Goal: Communication & Community: Answer question/provide support

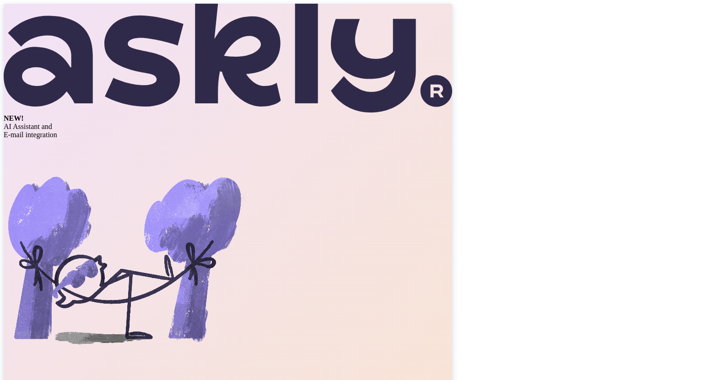
type input "[EMAIL_ADDRESS][DOMAIN_NAME]"
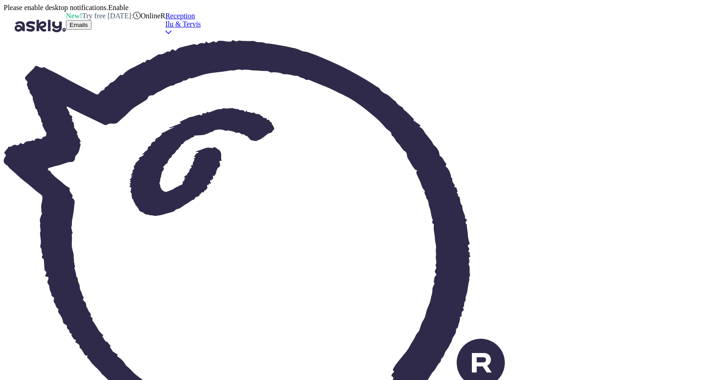
type textarea "hi,"
type textarea "please send your request to [PERSON_NAME][EMAIL_ADDRESS][DOMAIN_NAME]"
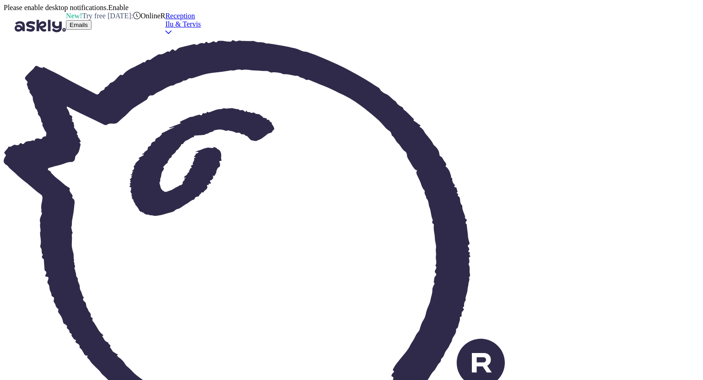
click at [201, 20] on div "Reception" at bounding box center [183, 16] width 36 height 8
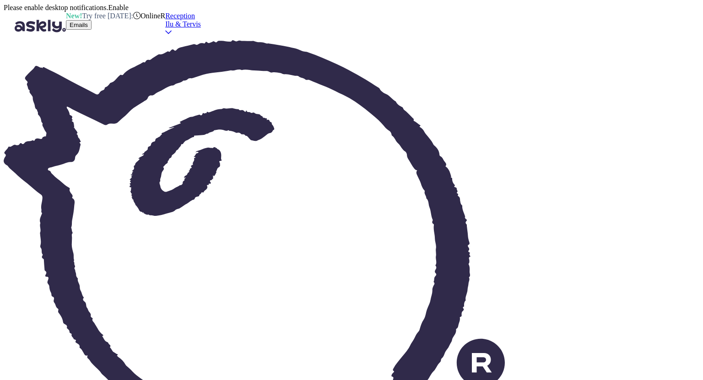
type textarea "hi"
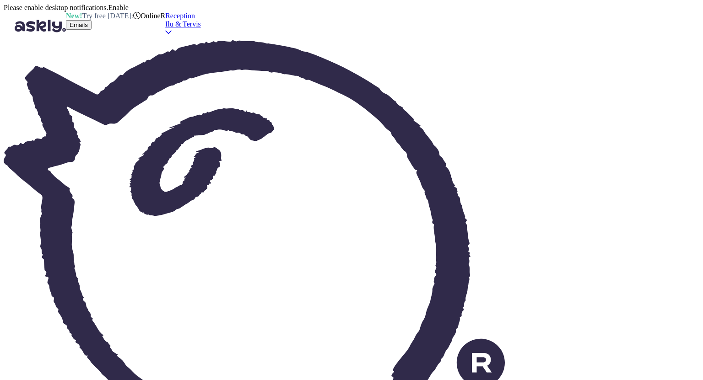
type textarea "if you book a package where the sauna oasis is included then yes you can use it…"
type textarea "otherwise for the hotel guests it is 20€ per day per person"
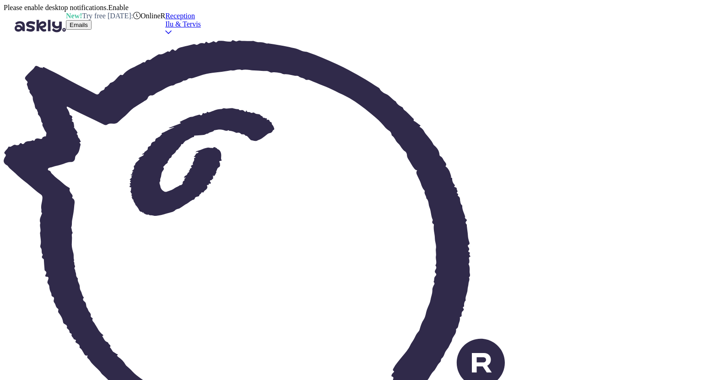
type textarea "waterpark access is included always in any room rate"
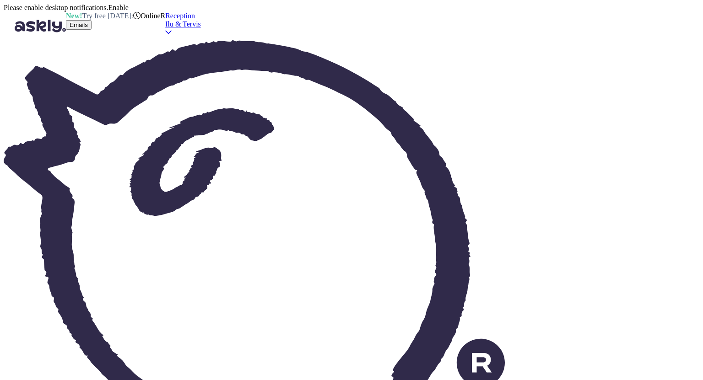
click at [201, 20] on div "Reception" at bounding box center [183, 16] width 36 height 8
click at [505, 38] on button "Open" at bounding box center [494, 34] width 22 height 10
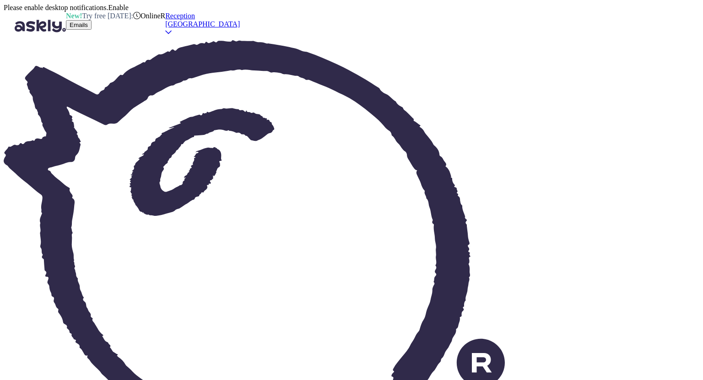
type textarea "hi"
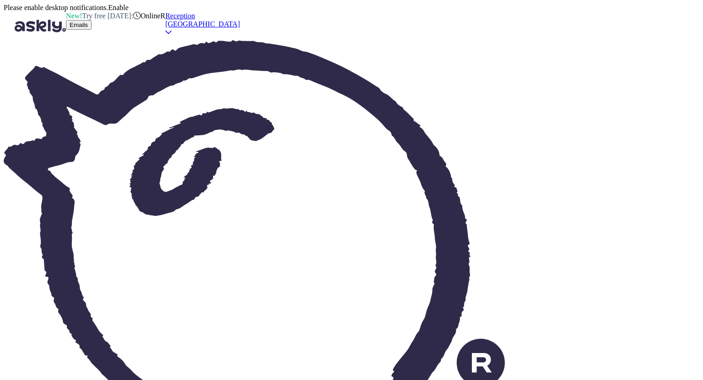
type textarea "hei"
type textarea "hiso t"
type textarea "hiso"
type textarea "hiso the"
type textarea "hän"
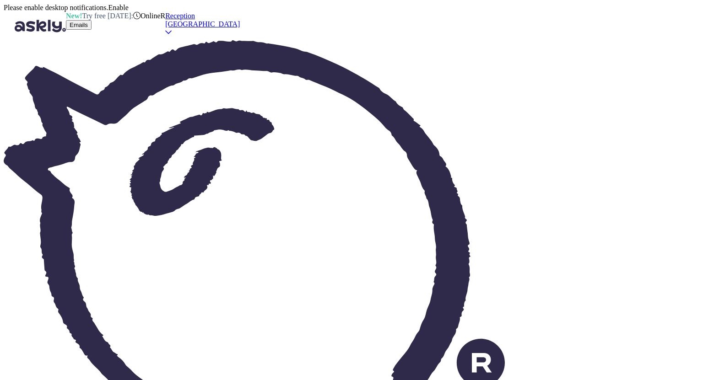
type textarea "h"
type textarea "hiso"
type textarea "ho"
type textarea "hi"
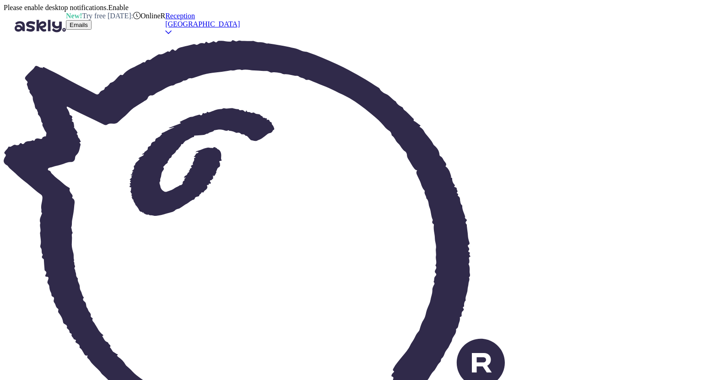
type textarea "hei"
type textarea "hi"
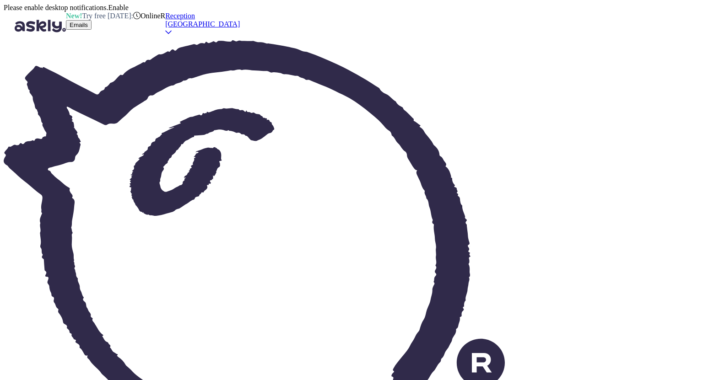
type textarea "on"
type textarea "päällä"
type textarea "o"
type textarea "on"
type textarea "päällä"
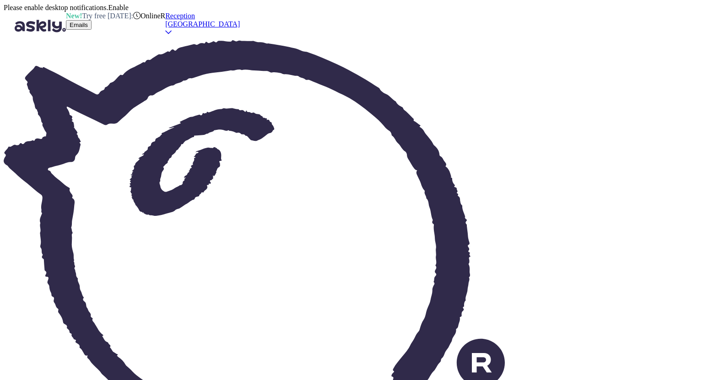
type textarea "on who's"
type textarea "kuka on"
type textarea "on who's name i"
type textarea "kenen nimellä"
type textarea "on who's name is"
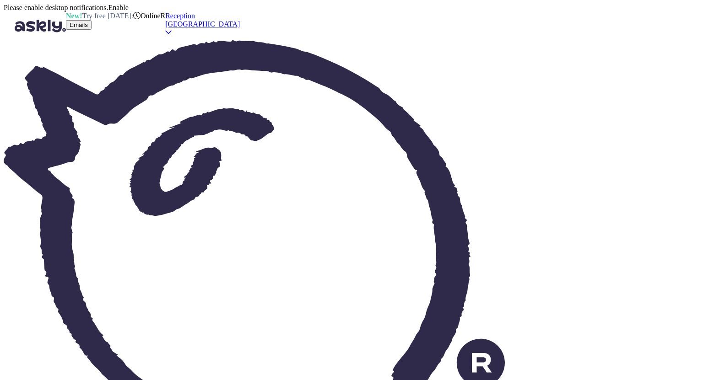
type textarea "[PERSON_NAME] on"
type textarea "on who's name is the r"
type textarea "[PERSON_NAME] on uudelleen"
type textarea "on who's name is the"
type textarea "[PERSON_NAME] on"
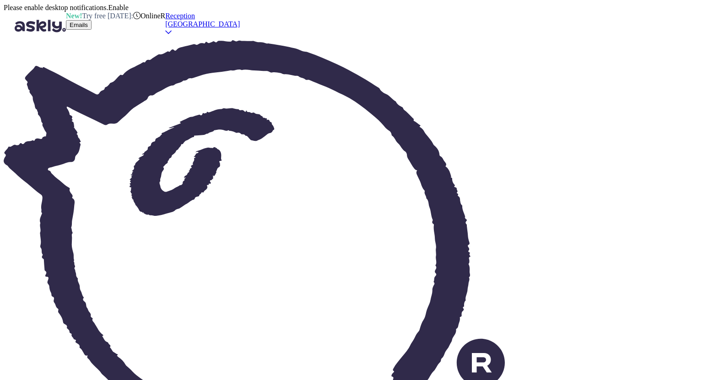
type textarea "on who's name is the booking?"
type textarea "Kenen nimellä varaus on tehty?"
type textarea "on who's name is the booking?"
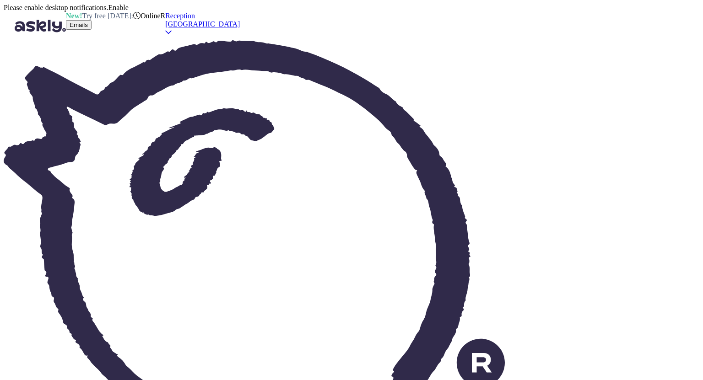
type textarea "p"
type textarea "please"
type textarea "Ole hyvä"
type textarea "p"
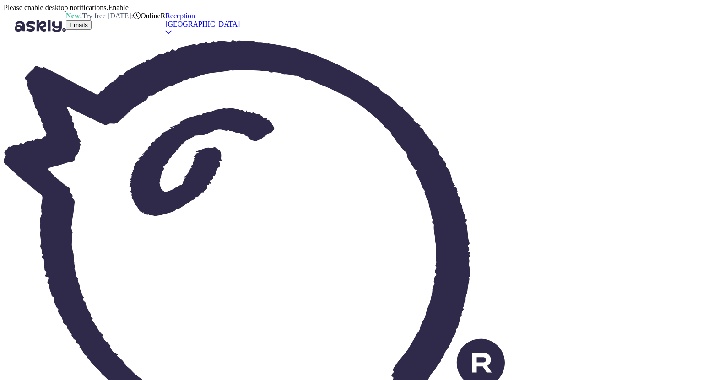
type textarea "hi,"
type textarea "hei,"
type textarea "hi, please"
type textarea "hei, [PERSON_NAME]"
type textarea "hi, please send"
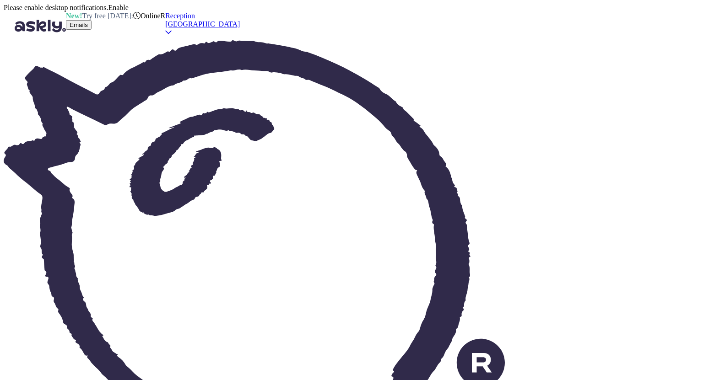
type textarea "hei, lähetäthän"
type textarea "hi, please send your"
type textarea "hei, lähetäthän omasi"
type textarea "hi, please send your request"
type textarea "hei, lähetä pyyntösi"
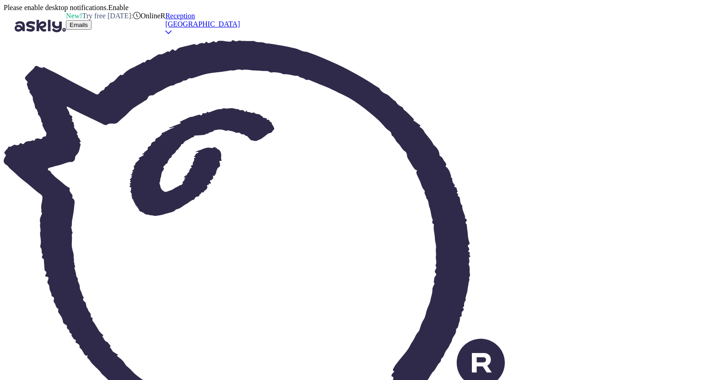
type textarea "hi, please send your request straight"
type textarea "Hei, lähetä pyyntösi suoraan"
type textarea "hi, please send your request straight to ka"
type textarea "Hei, lähetä pyyntösi suoraan osoitteeseen"
type textarea "hi, please send your request straight to [PERSON_NAME]"
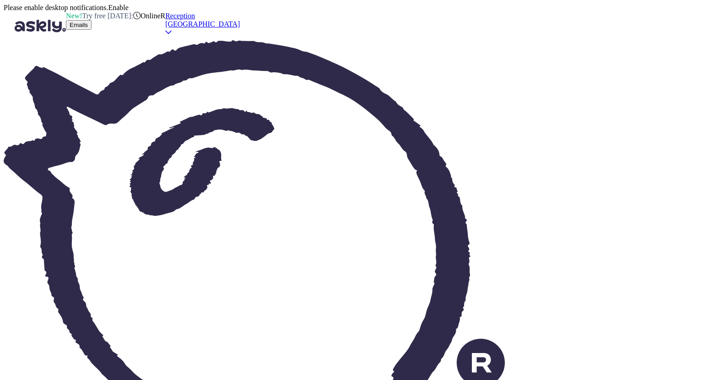
type textarea "Hei, lähetä pyyntösi suoraan Kalevsille"
type textarea "hi, please send your request straight to [PERSON_NAME]"
type textarea "Hei, lähetä pyyntösi suoraan kalevspalle"
type textarea "hi, please send your request straight to [PERSON_NAME][EMAIL_ADDRESS][DOMAIN_NA…"
type textarea "Hei, lähetä pyyntösi suoraan osoitteeseen [EMAIL_ADDRESS][DOMAIN_NAME]"
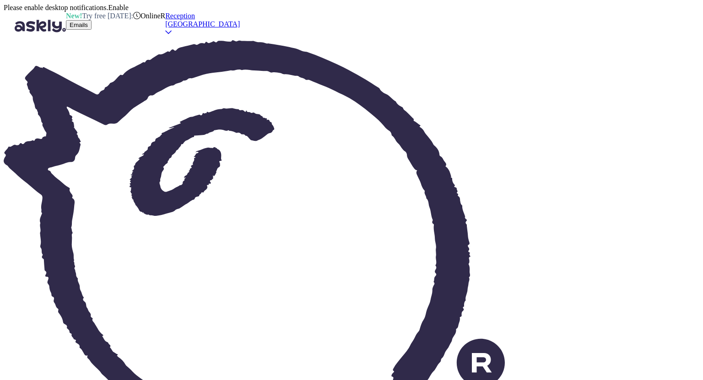
type textarea "hi, please send your request straight to [PERSON_NAME][EMAIL_ADDRESS][DOMAIN_NA…"
type textarea "just"
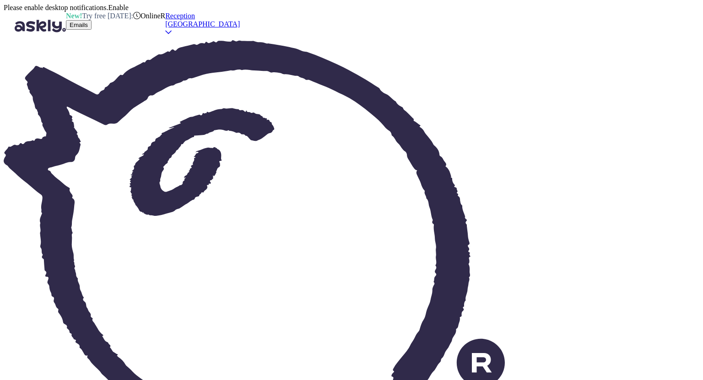
type textarea "vain"
type textarea "just for letting"
type textarea "vain vuokrattavaksi"
type textarea "just for letting know t"
type textarea "vain tiedoksi"
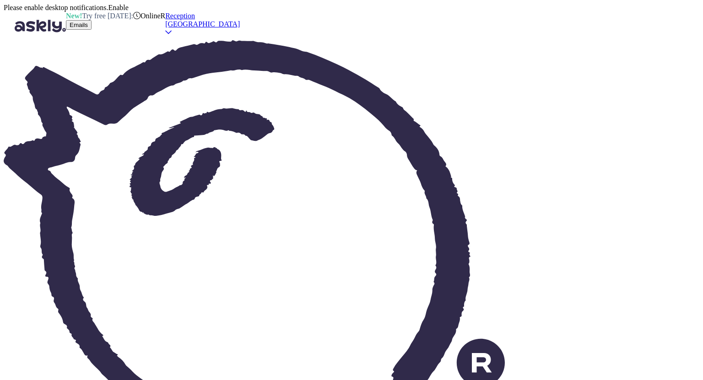
type textarea "just for letting know that"
type textarea "vain tiedoksi siitä"
type textarea "just for letting know that,"
type textarea "vain tiedoksi siitä,"
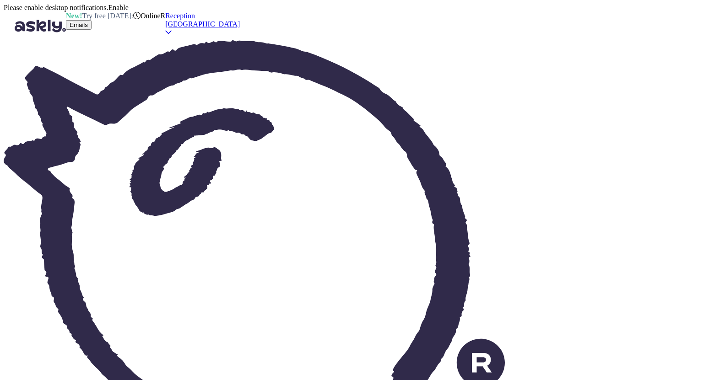
type textarea "just for letting know that, weekend"
type textarea "tiedoksi vaan, viikonloppuna"
type textarea "just for letting know that, weekend we"
type textarea "vain tiedoksi, [PERSON_NAME] viikonloppuna me"
type textarea "just for letting know that, weekend we have"
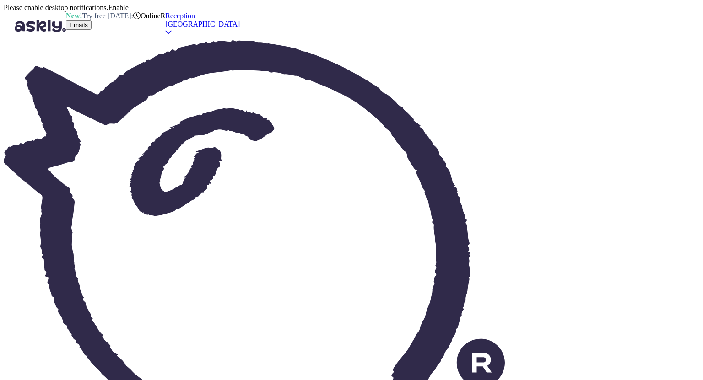
type textarea "vain tiedoksi, [PERSON_NAME] meillä on viikonloppu"
type textarea "just for letting know that, weekend we have ironam"
type textarea "Tiedoksi vain, [PERSON_NAME] viikonloppuna meillä on Ironam"
type textarea "just for letting know that, weekend we have ironm"
type textarea "vain tiedoksi, [PERSON_NAME] viikonloppuna meillä on ironisia"
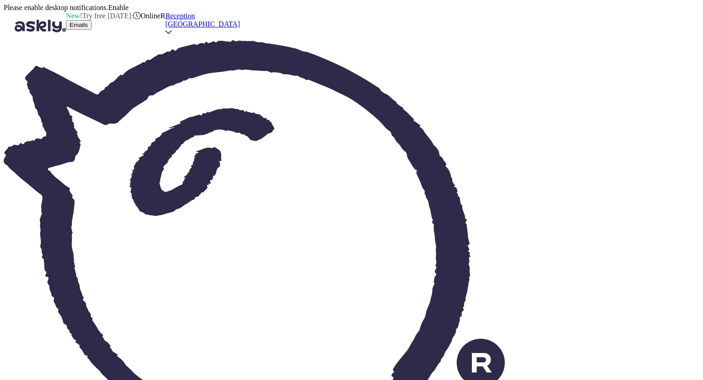
type textarea "just for letting know that, weekend we have ironman"
type textarea "Tiedoksi vain, [PERSON_NAME] viikonloppuna meillä on Ironman"
type textarea "just for letting know that, weekend we have ironman tr"
type textarea "vain tiedoksi, [PERSON_NAME] viikonloppuna meillä on Ironman T"
type textarea "just for letting know that, weekend we have ironman triathlon"
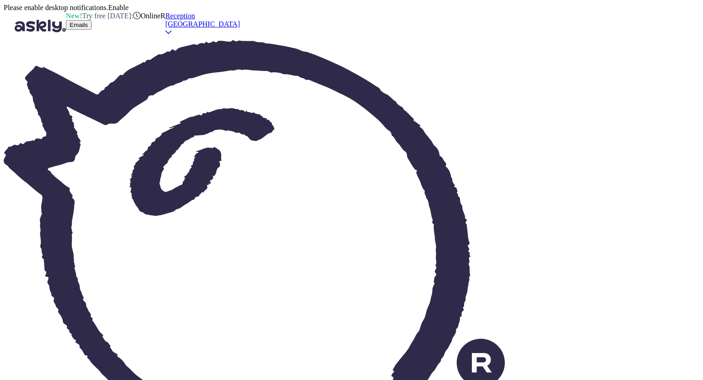
type textarea "Tiedoksi vain, [PERSON_NAME] viikonloppuna meillä on Ironman-triathlon"
type textarea "just for letting know that, weekend we have ironman triathlon and"
type textarea "Tiedoksi vain, [PERSON_NAME] viikonloppuna meillä on ironman-triathlon ja"
type textarea "just for letting know that, weekend we have ironman triathlon and the"
type textarea "Tiedoksi vain, [PERSON_NAME] viikonloppuna meillä on Ironman-triathlon ja"
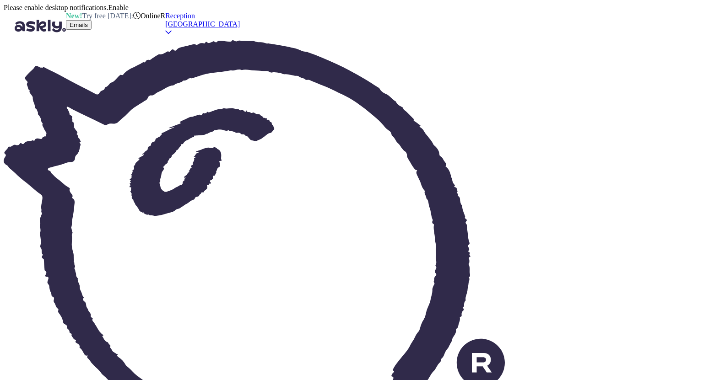
type textarea "just for letting know that, weekend we have ironman triathlon and the prices"
type textarea "Tiedoksi vain, [PERSON_NAME] viikonloppuna meillä on Ironman-triathlon [PERSON_…"
type textarea "just for letting know that, weekend we have ironman triathlon and the prices up…"
type textarea "Tiedoksi vain, [PERSON_NAME] viikonloppuna meillä on Ironman-triathlon [PERSON_…"
type textarea "just for letting know that, weekend we have ironman triathlon and the prices up…"
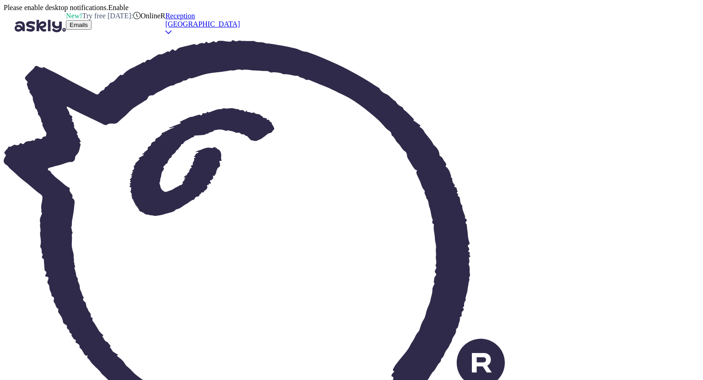
type textarea "Tiedoksi vain, [PERSON_NAME] viikonloppuna meillä on Ironman-triathlon [PERSON_…"
type textarea "just for letting know that, weekend we have ironman triathlon and the prices up…"
type textarea "Tiedoksi vain, [PERSON_NAME] viikonloppuna meillä on Ironman-triathlon [PERSON_…"
type textarea "just for letting know that, weekend we have ironman triathlon and the prices up…"
type textarea "Tiedoksi vain, [PERSON_NAME] viikonloppuna meillä on Ironman-triathlon [PERSON_…"
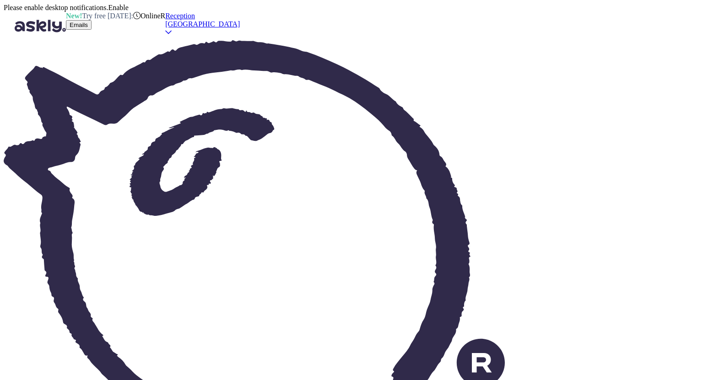
type textarea "just for letting know that, weekend we have ironman triathlon and the prices up…"
type textarea "Tiedoksi vain, [PERSON_NAME] viikonloppuna meillä on Ironman-triathlon [PERSON_…"
type textarea "just for letting know that, weekend we have ironman triathlon and the prices up…"
type textarea "Tiedoksi vain, [PERSON_NAME] viikonloppuna meillä on Ironman-triathlon [PERSON_…"
type textarea "just for letting know that, weekend we have ironman triathlon and the prices up…"
